Goal: Entertainment & Leisure: Consume media (video, audio)

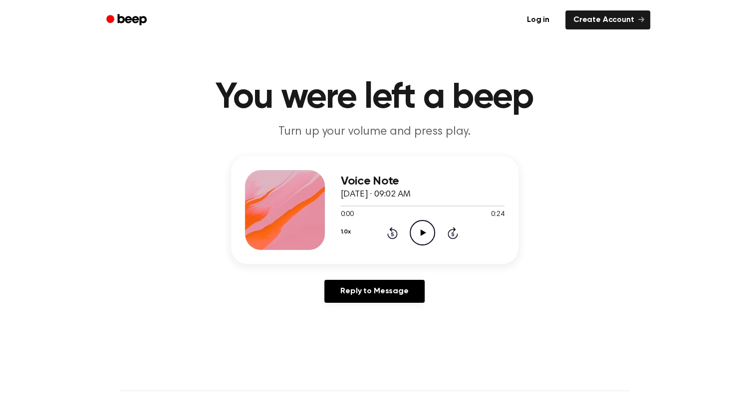
click at [422, 229] on icon "Play Audio" at bounding box center [421, 232] width 25 height 25
click at [418, 230] on icon "Play Audio" at bounding box center [421, 232] width 25 height 25
